Goal: Task Accomplishment & Management: Manage account settings

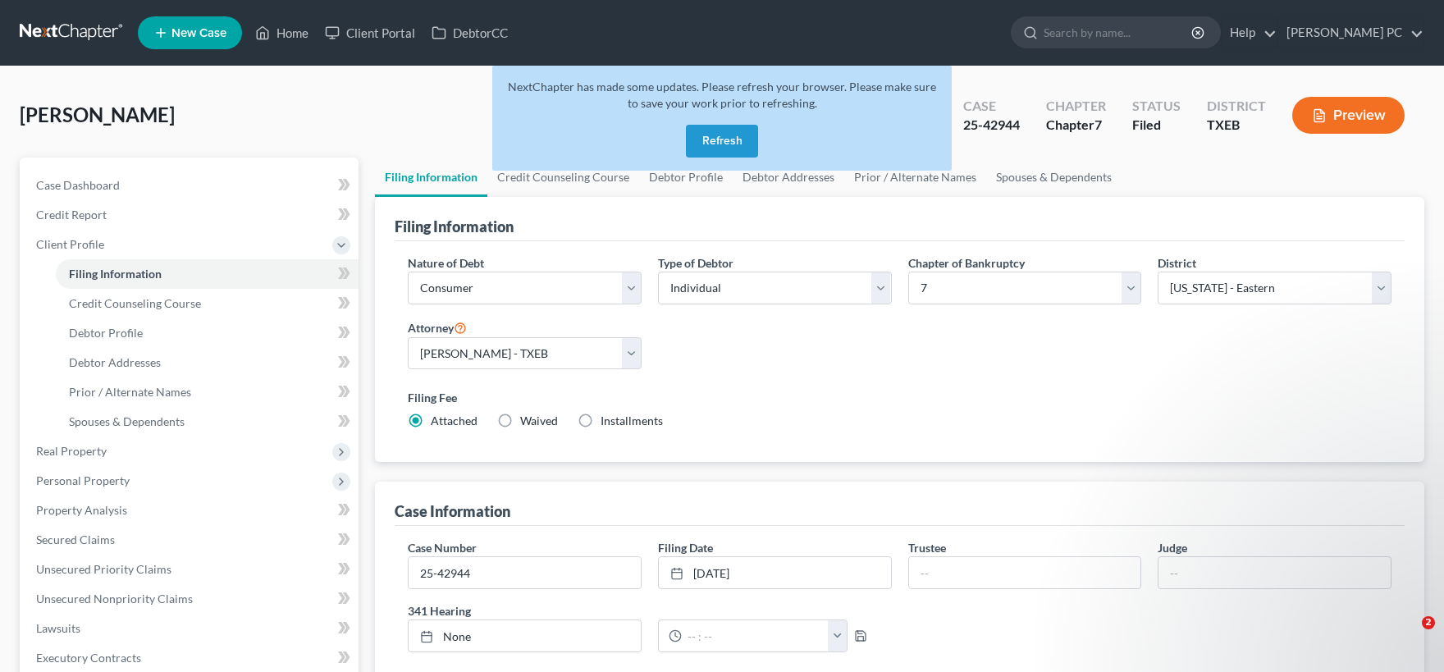
select select "1"
select select "0"
select select "77"
select select "1"
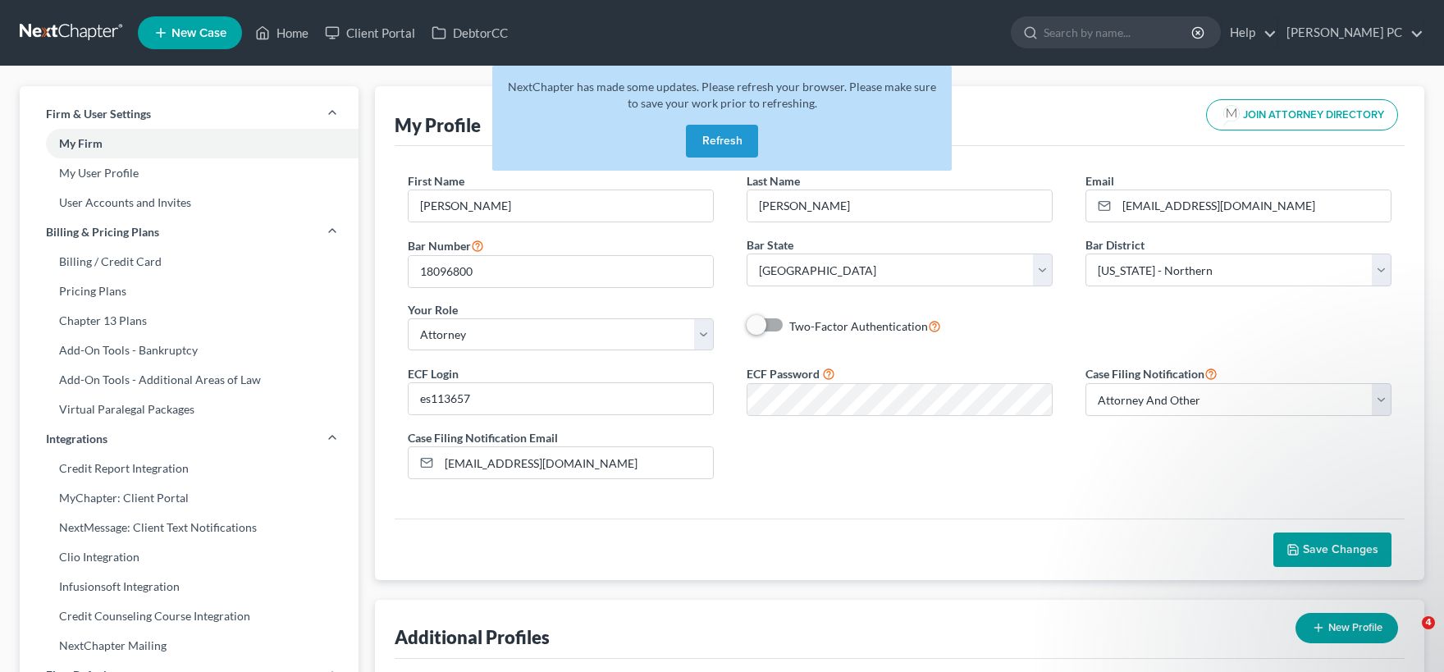
select select "45"
select select "78"
select select "attorney"
select select "1"
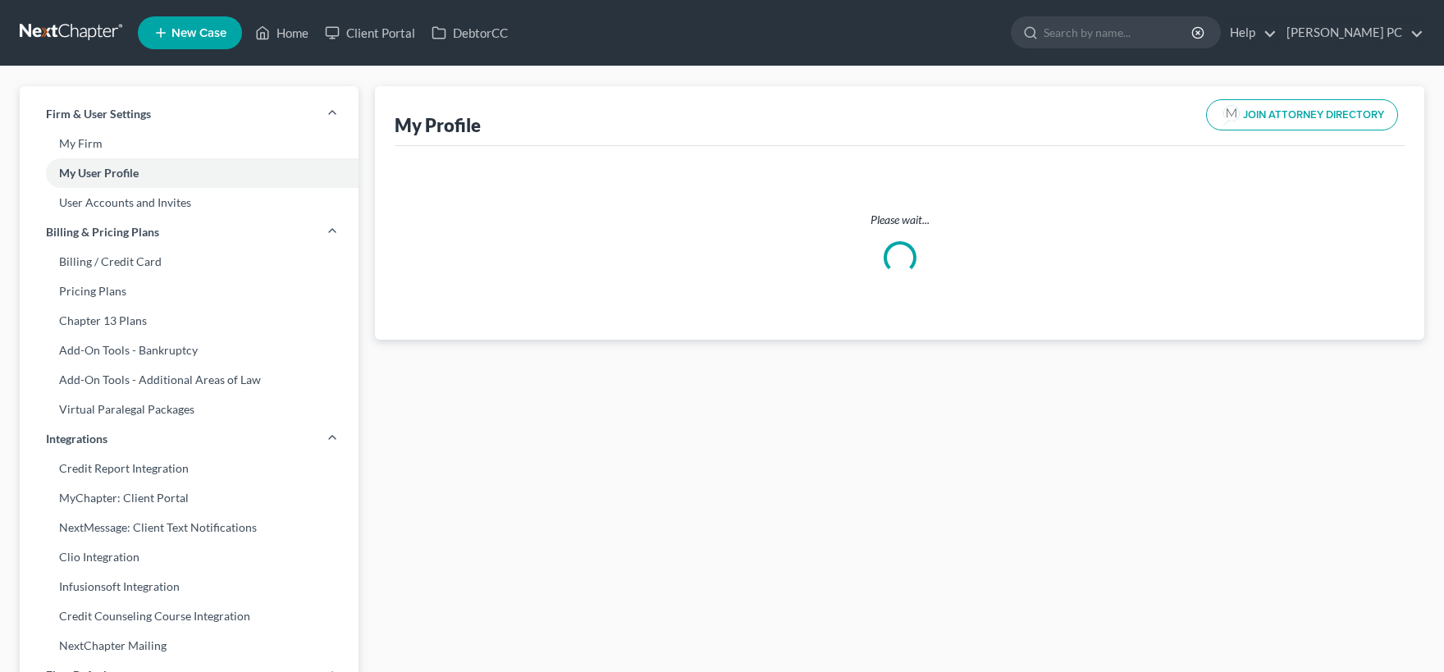
select select "45"
select select "78"
select select "attorney"
select select "1"
